Goal: Task Accomplishment & Management: Use online tool/utility

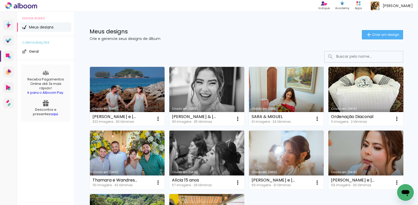
scroll to position [26, 0]
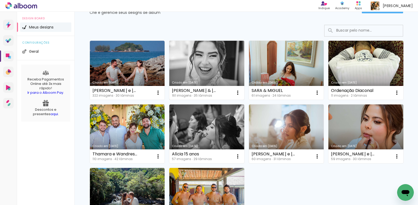
click at [197, 65] on link "Criado em [DATE]" at bounding box center [206, 70] width 75 height 59
